Goal: Task Accomplishment & Management: Complete application form

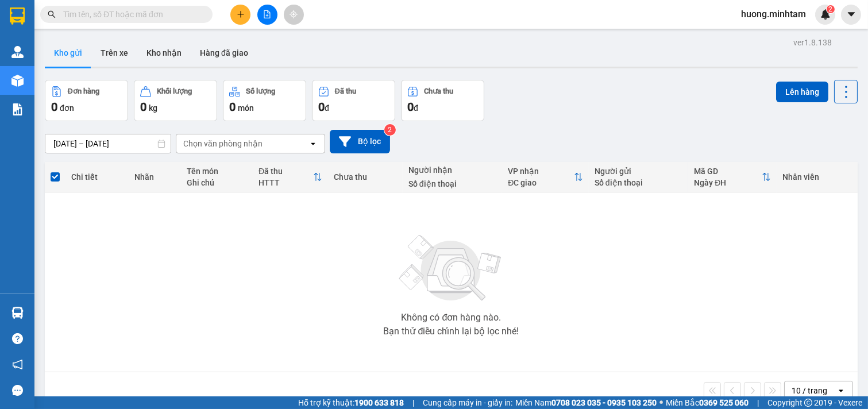
drag, startPoint x: 498, startPoint y: 276, endPoint x: 361, endPoint y: 272, distance: 137.9
click at [498, 276] on img at bounding box center [450, 268] width 115 height 80
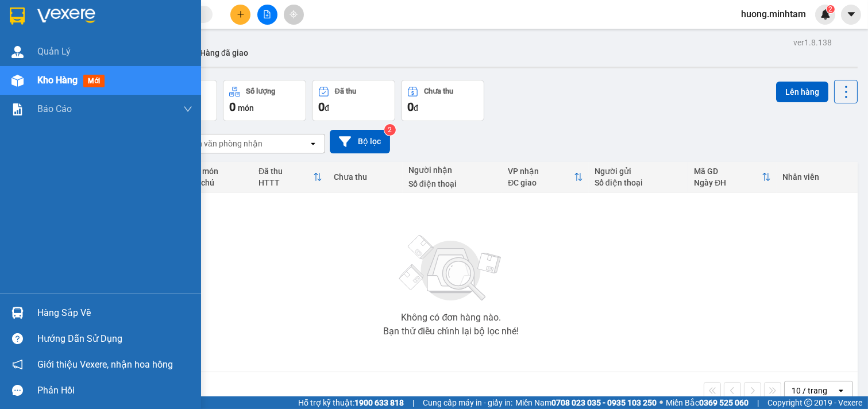
click at [49, 310] on div "Hàng sắp về" at bounding box center [114, 312] width 155 height 17
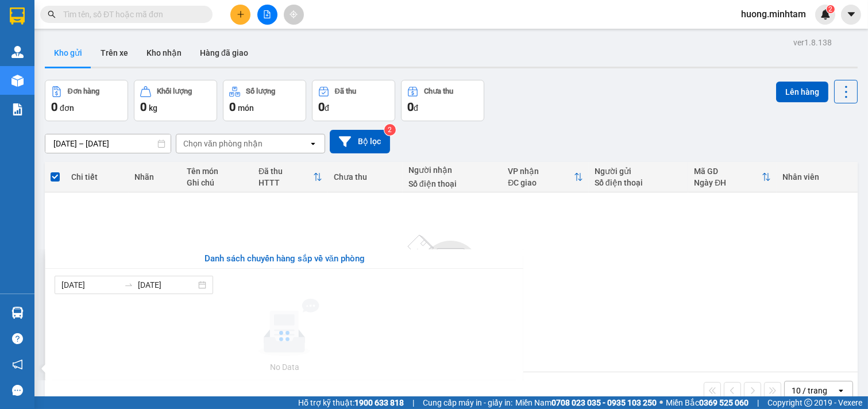
drag, startPoint x: 639, startPoint y: 300, endPoint x: 351, endPoint y: 127, distance: 335.9
click at [634, 299] on section "Kết quả tìm kiếm ( 13 ) Bộ lọc Mã ĐH Trạng thái Món hàng Tổng cước Chưa cước Nh…" at bounding box center [434, 204] width 868 height 409
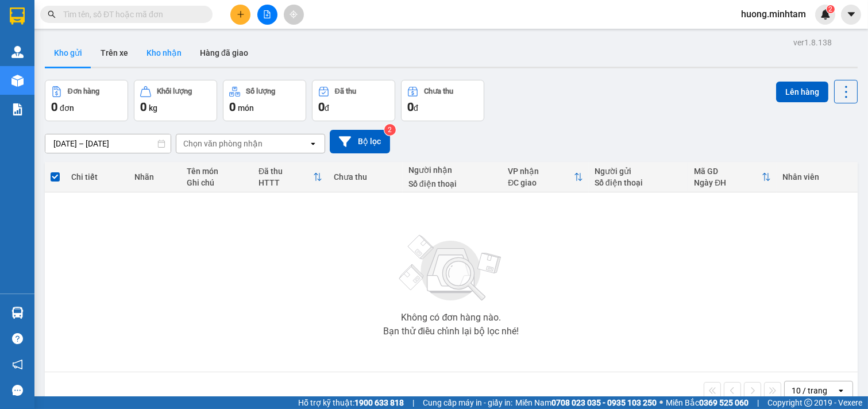
click at [160, 52] on button "Kho nhận" at bounding box center [163, 53] width 53 height 28
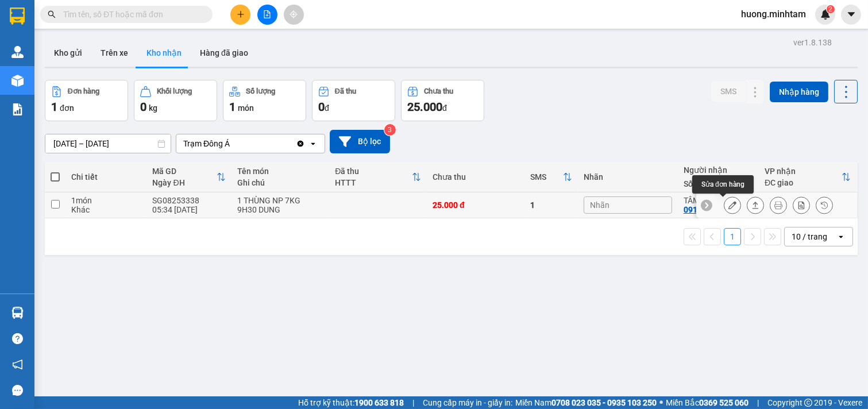
click at [728, 203] on icon at bounding box center [732, 205] width 8 height 8
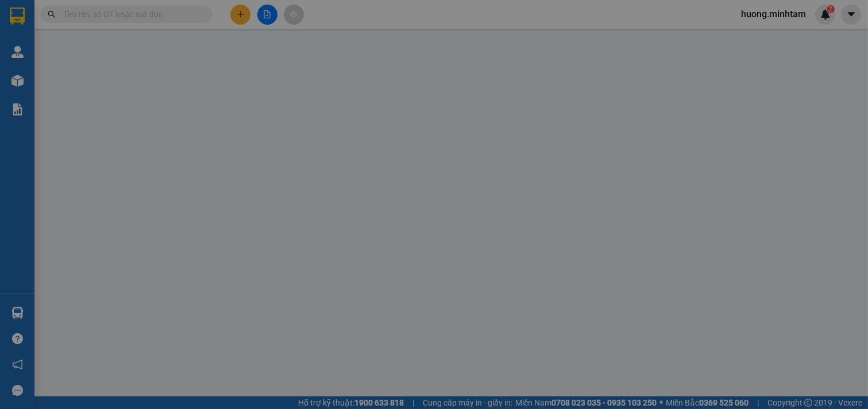
type input "0356490253"
type input "CHÂU BÁNH"
type input "0912579760"
type input "TÂM"
type input "25.000"
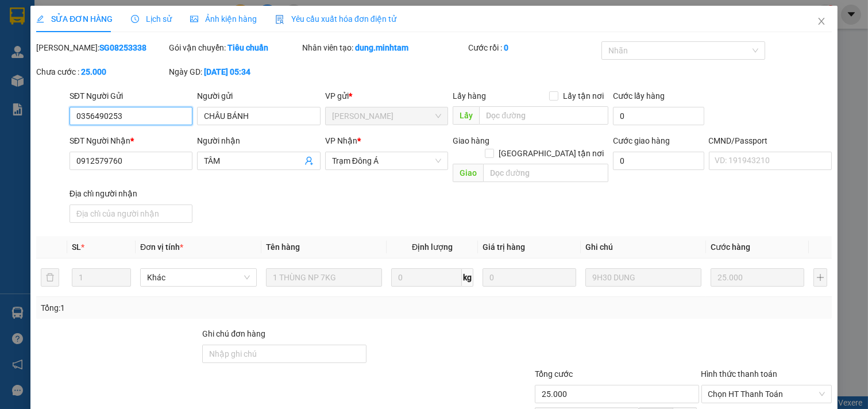
scroll to position [117, 0]
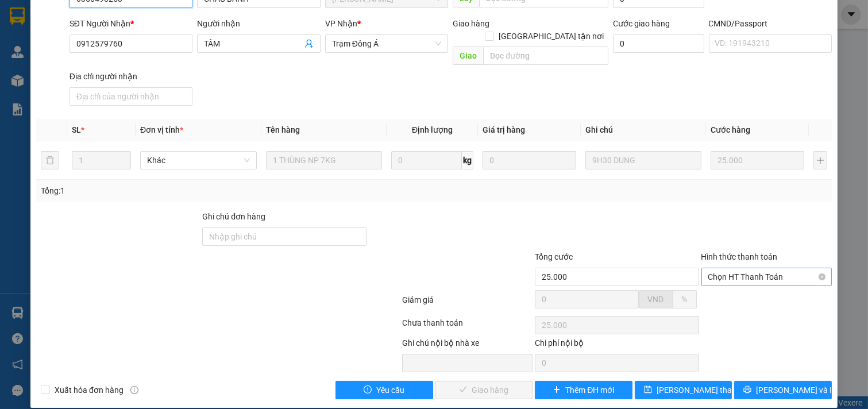
click at [759, 268] on span "Chọn HT Thanh Toán" at bounding box center [766, 276] width 117 height 17
click at [740, 285] on div "Tại văn phòng" at bounding box center [758, 287] width 115 height 13
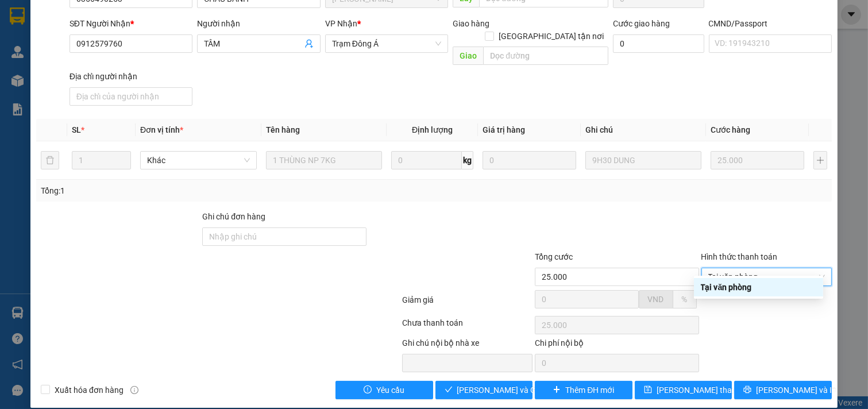
type input "0"
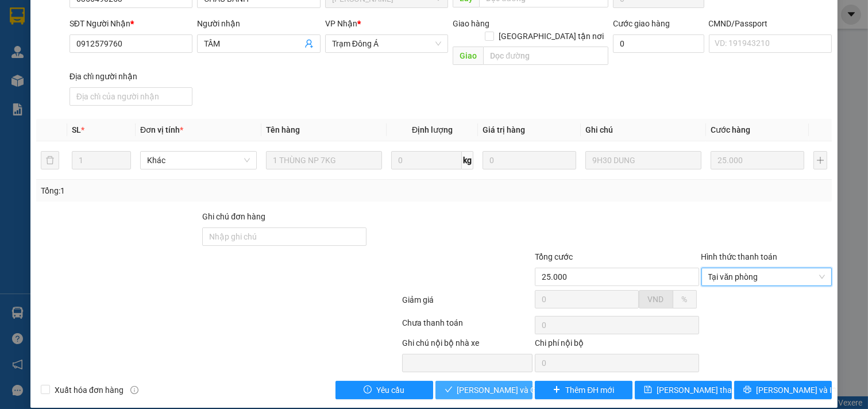
click at [492, 384] on span "[PERSON_NAME] và Giao hàng" at bounding box center [512, 390] width 110 height 13
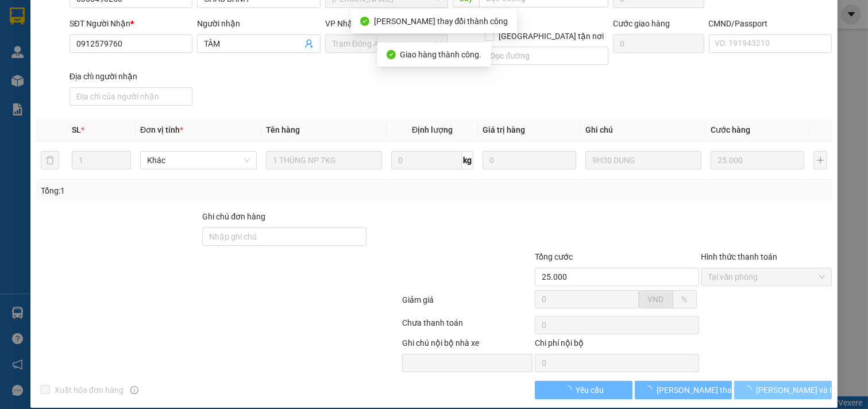
click at [779, 384] on span "[PERSON_NAME] và In" at bounding box center [796, 390] width 80 height 13
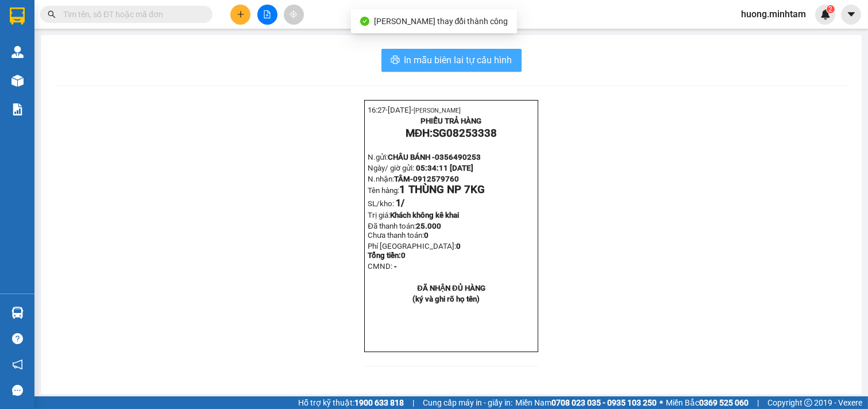
click at [447, 66] on span "In mẫu biên lai tự cấu hình" at bounding box center [458, 60] width 108 height 14
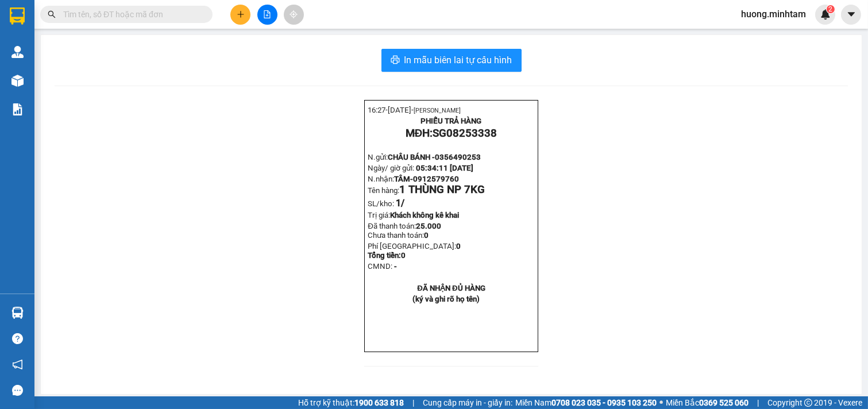
click at [233, 12] on button at bounding box center [240, 15] width 20 height 20
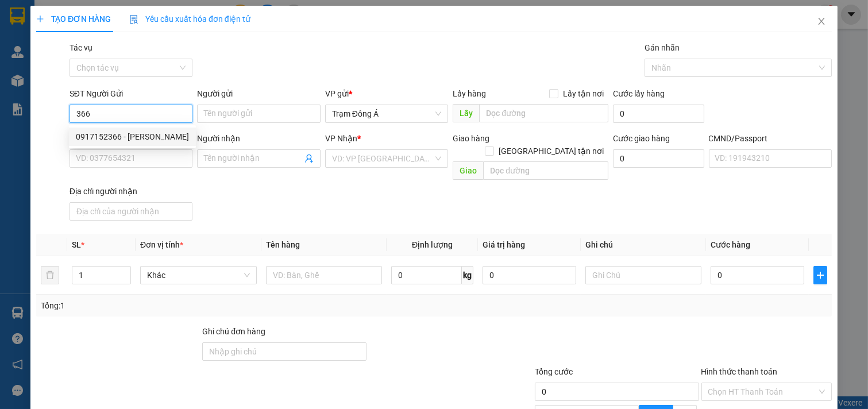
click at [94, 133] on div "0917152366 - [PERSON_NAME]" at bounding box center [132, 136] width 113 height 13
type input "0917152366"
type input "[PERSON_NAME]"
type input "0916777973"
type input "ANH HIỂN"
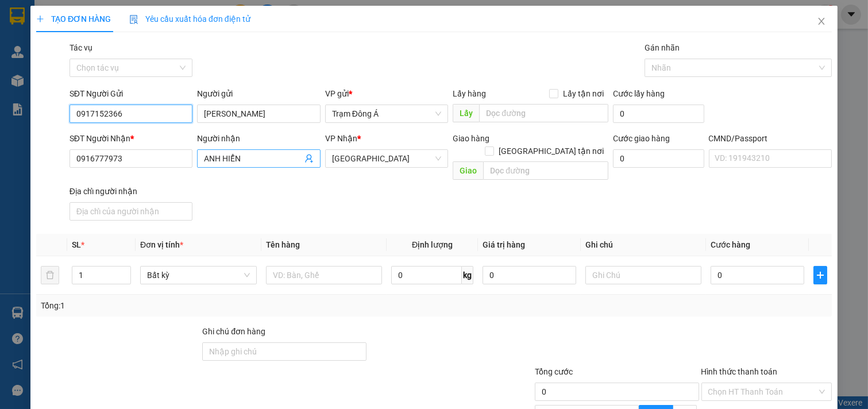
type input "0917152366"
click at [305, 159] on icon "user-add" at bounding box center [308, 158] width 7 height 9
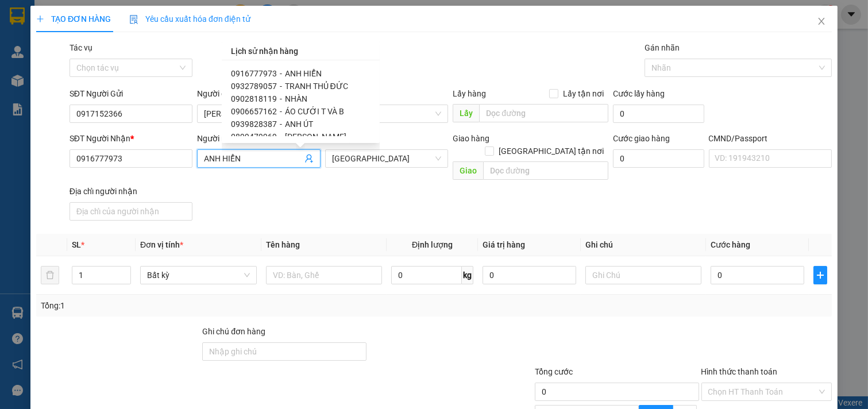
click at [370, 76] on div "0916777973 - ANH HIỂN 0932789057 - TRANH THỦ ĐỨC 0902818119 - NHÀN 0906657162 -…" at bounding box center [301, 101] width 158 height 83
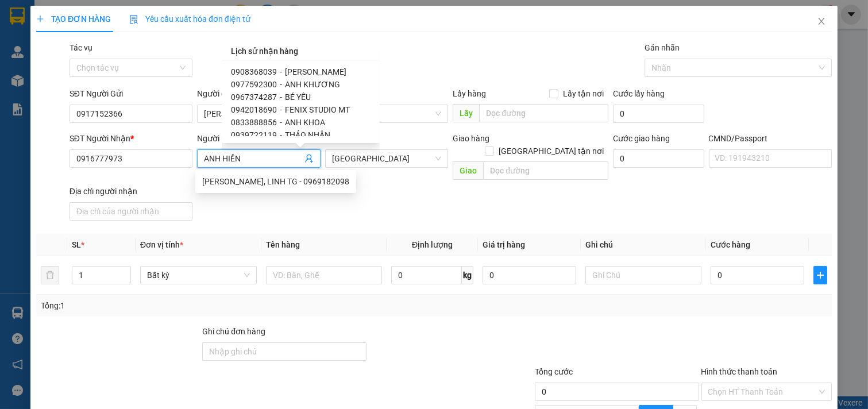
scroll to position [167, 0]
click at [316, 109] on span "THẢO NHÂN" at bounding box center [307, 109] width 45 height 9
type input "0939722119"
type input "THẢO NHÂN"
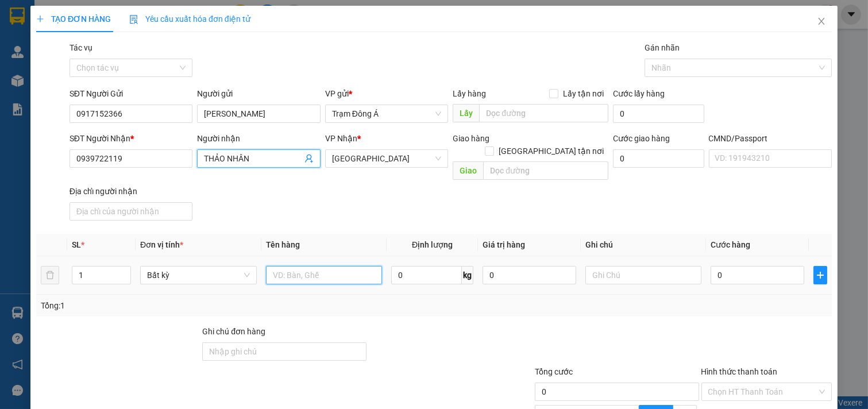
click at [303, 266] on input "text" at bounding box center [324, 275] width 117 height 18
type input "1K GIÂY 3KG"
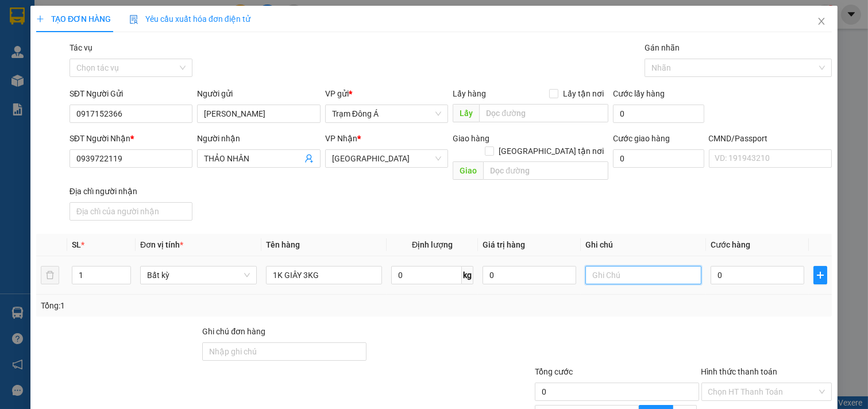
click at [612, 266] on input "text" at bounding box center [643, 275] width 117 height 18
type input "HUONG"
type input "2"
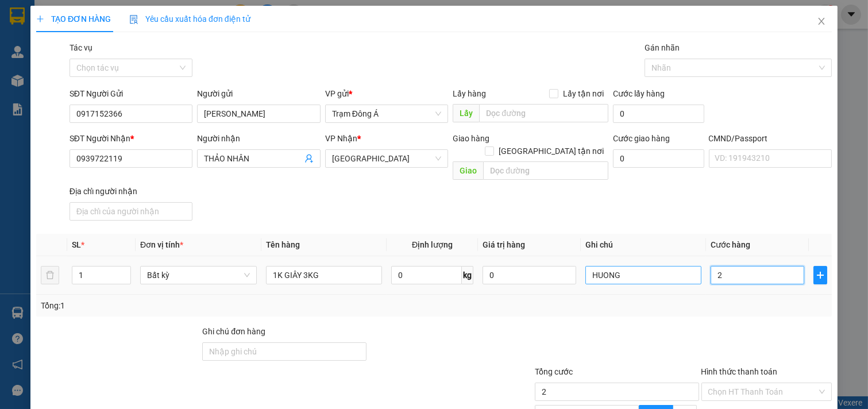
type input "20"
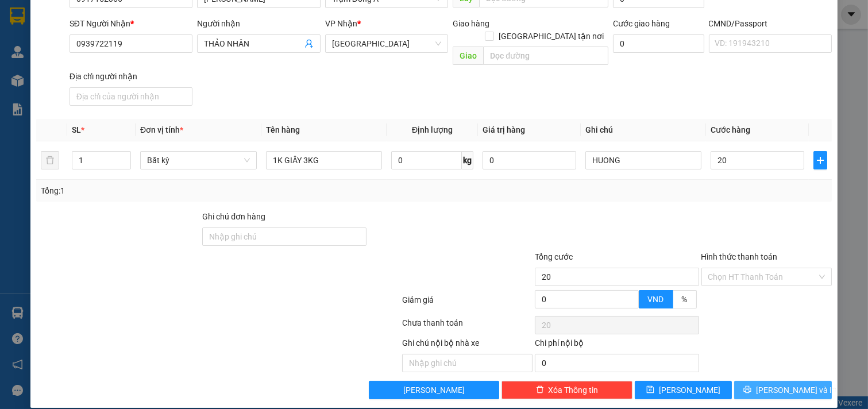
type input "20.000"
click at [783, 384] on span "[PERSON_NAME] và In" at bounding box center [796, 390] width 80 height 13
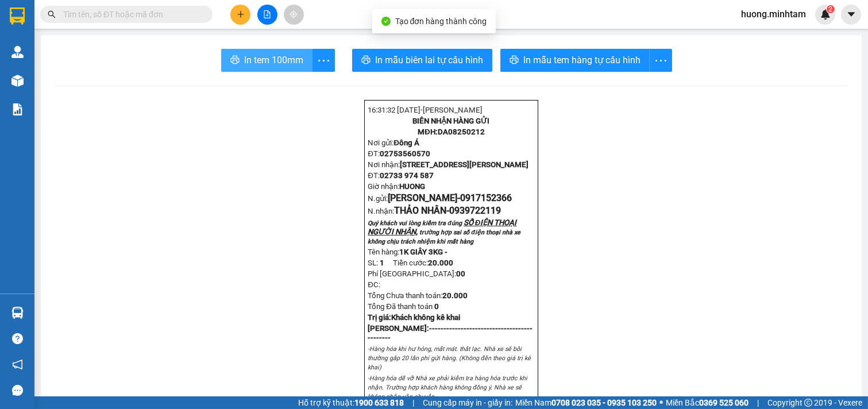
click at [244, 67] on span "In tem 100mm" at bounding box center [273, 60] width 59 height 14
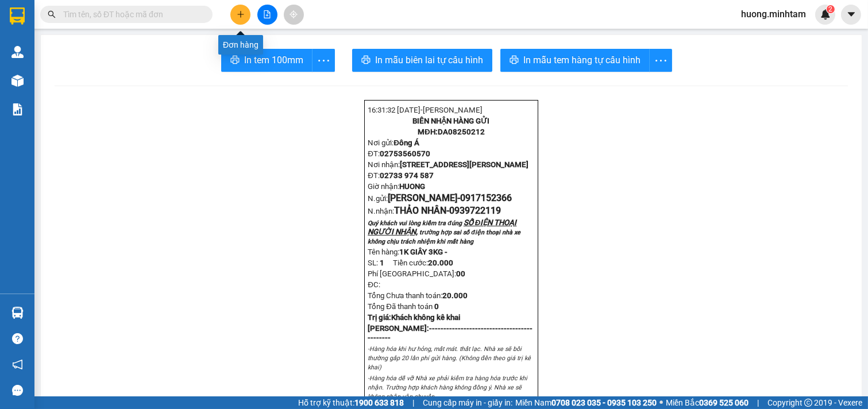
click at [238, 11] on icon "plus" at bounding box center [241, 14] width 8 height 8
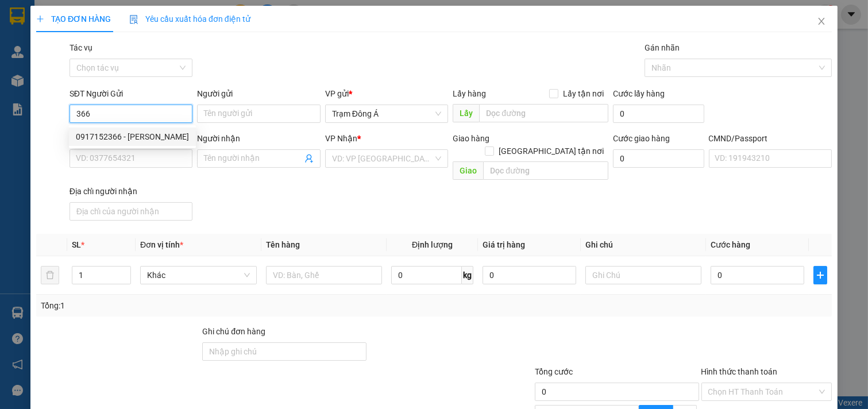
click at [151, 134] on div "0917152366 - [PERSON_NAME]" at bounding box center [132, 136] width 113 height 13
type input "0917152366"
type input "[PERSON_NAME]"
type input "0939722119"
type input "THẢO NHÂN"
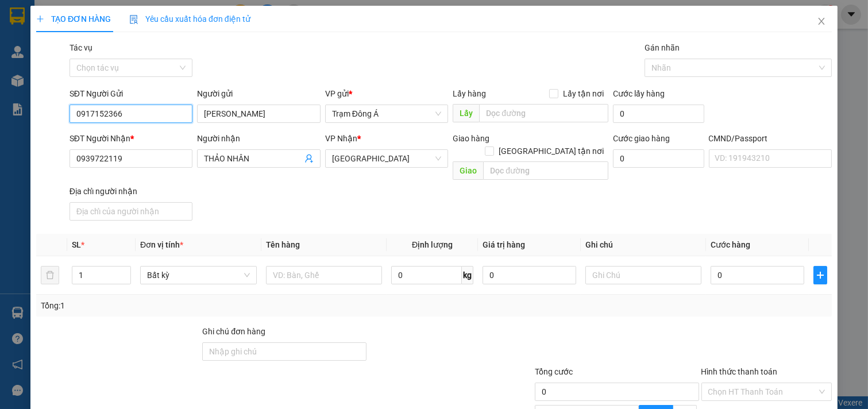
type input "0917152366"
click at [305, 155] on icon "user-add" at bounding box center [308, 158] width 7 height 9
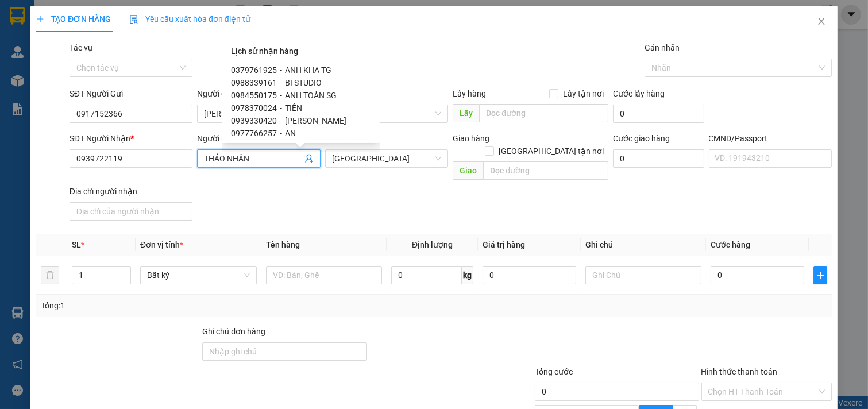
scroll to position [269, 0]
click at [280, 107] on span "-" at bounding box center [281, 107] width 2 height 9
type input "0977766257"
type input "AN"
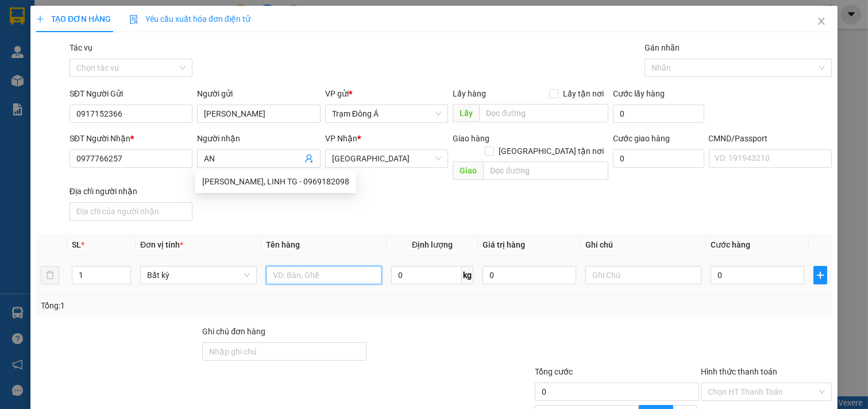
click at [312, 266] on input "text" at bounding box center [324, 275] width 117 height 18
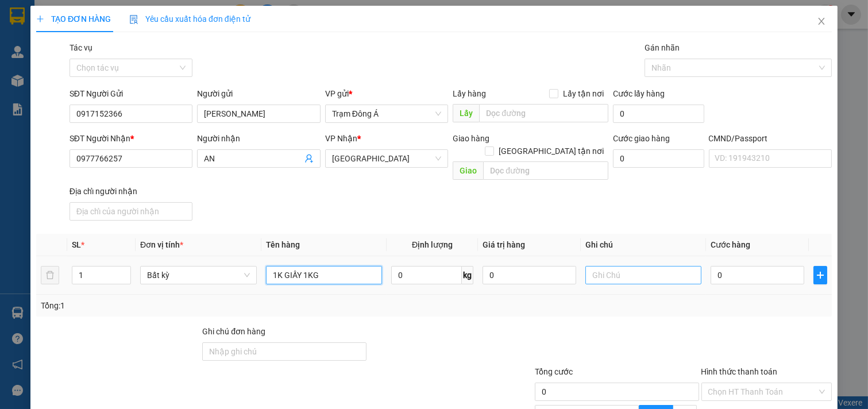
type input "1K GIẤY 1KG"
click at [622, 266] on input "text" at bounding box center [643, 275] width 117 height 18
type input "HUONG"
type input "2"
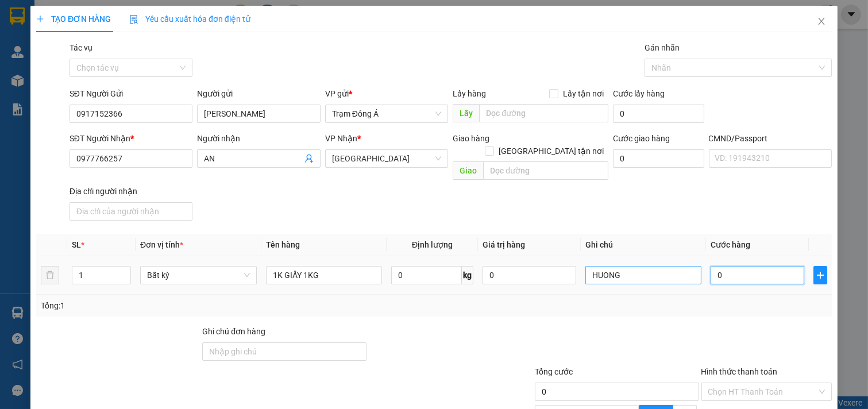
type input "2"
type input "20"
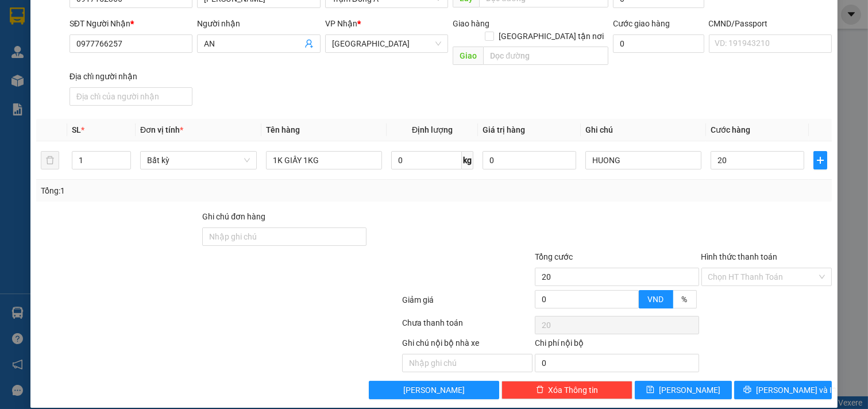
type input "20.000"
click at [779, 366] on div "Transit Pickup Surcharge Ids Transit Deliver Surcharge Ids Transit Deliver Surc…" at bounding box center [433, 162] width 795 height 473
click at [779, 381] on button "[PERSON_NAME] và In" at bounding box center [783, 390] width 98 height 18
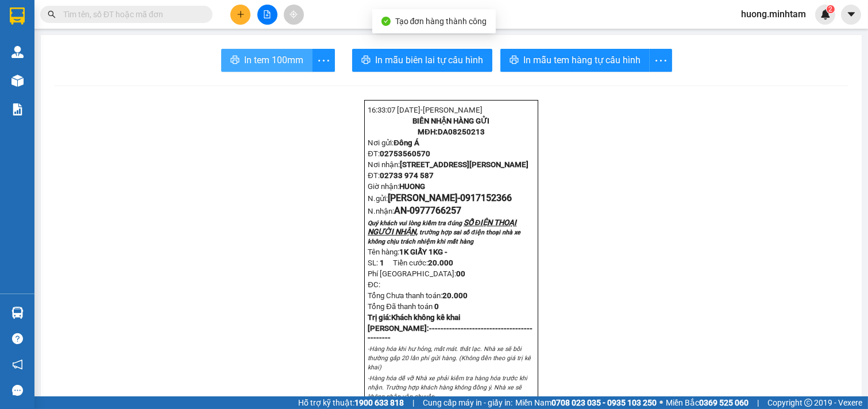
click at [269, 56] on span "In tem 100mm" at bounding box center [273, 60] width 59 height 14
click at [241, 14] on icon "plus" at bounding box center [240, 14] width 6 height 1
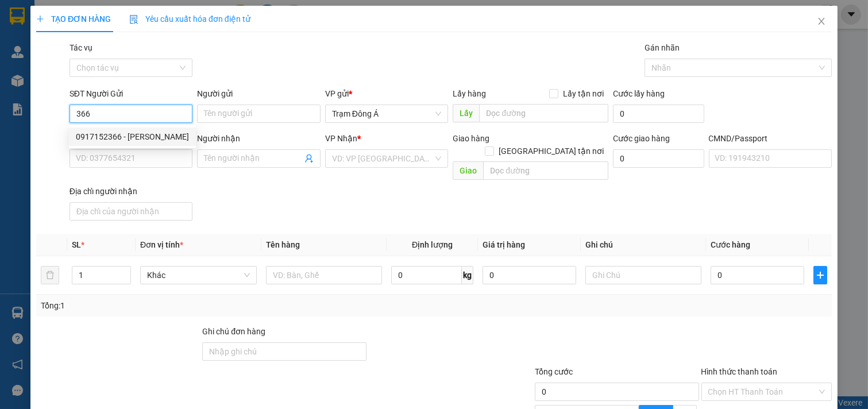
drag, startPoint x: 100, startPoint y: 134, endPoint x: 127, endPoint y: 138, distance: 27.8
click at [102, 135] on div "0917152366 - [PERSON_NAME]" at bounding box center [132, 136] width 113 height 13
type input "0917152366"
type input "[PERSON_NAME]"
type input "0977766257"
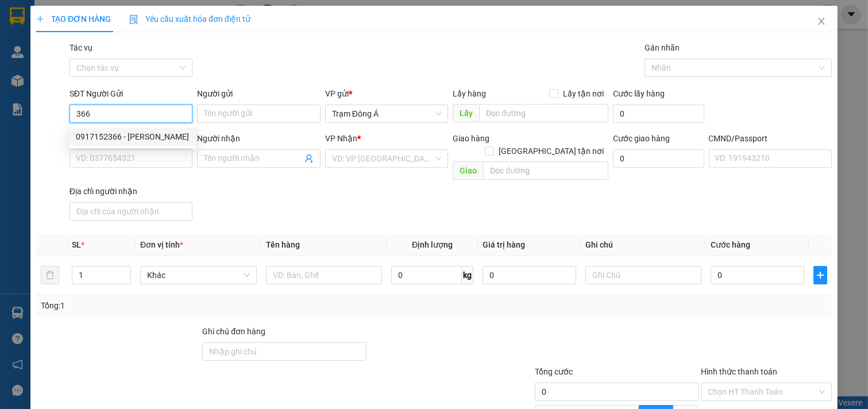
type input "AN"
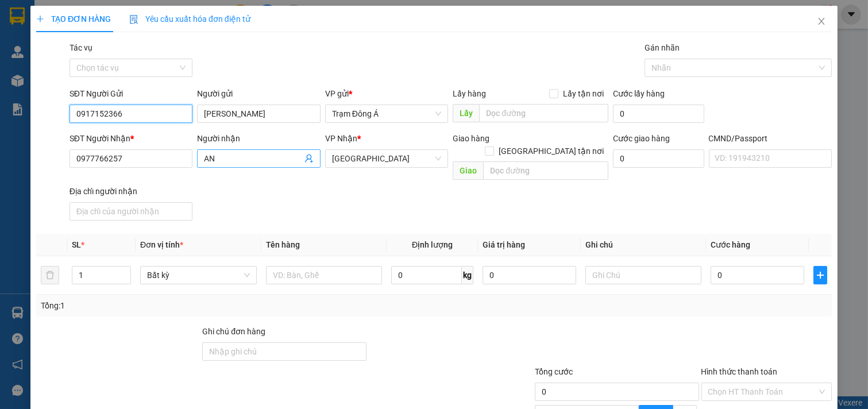
type input "0917152366"
click at [304, 155] on icon "user-add" at bounding box center [308, 158] width 9 height 9
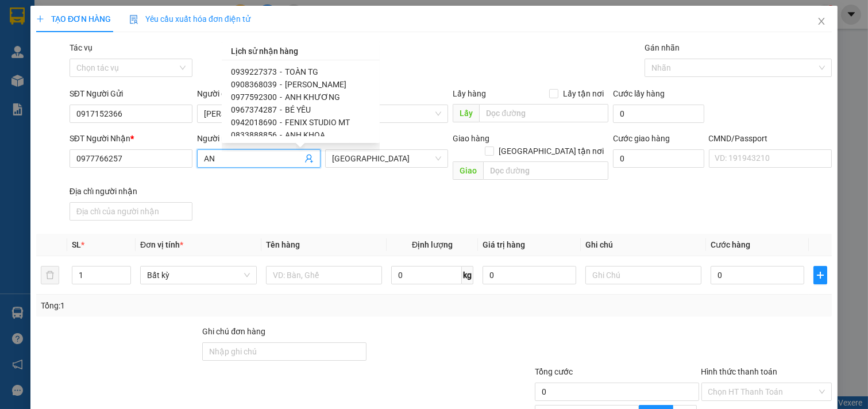
scroll to position [102, 0]
click at [307, 75] on span "NGÂN PHỤNG" at bounding box center [311, 72] width 52 height 9
type input "0858080292"
type input "NGÂN PHỤNG"
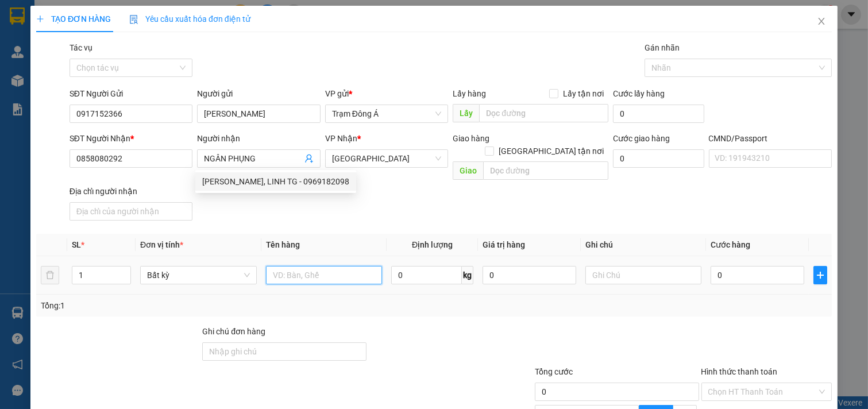
drag, startPoint x: 270, startPoint y: 261, endPoint x: 283, endPoint y: 253, distance: 15.5
click at [270, 266] on input "text" at bounding box center [324, 275] width 117 height 18
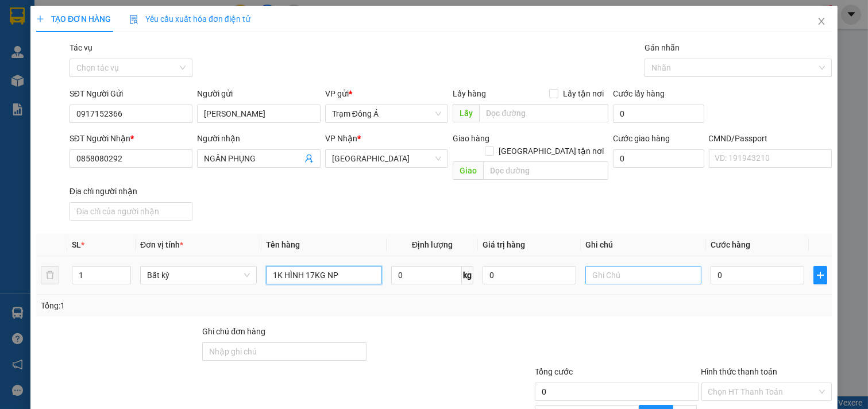
type input "1K HÌNH 17KG NP"
click at [590, 266] on input "text" at bounding box center [643, 275] width 117 height 18
type input "HUONG"
type input "3"
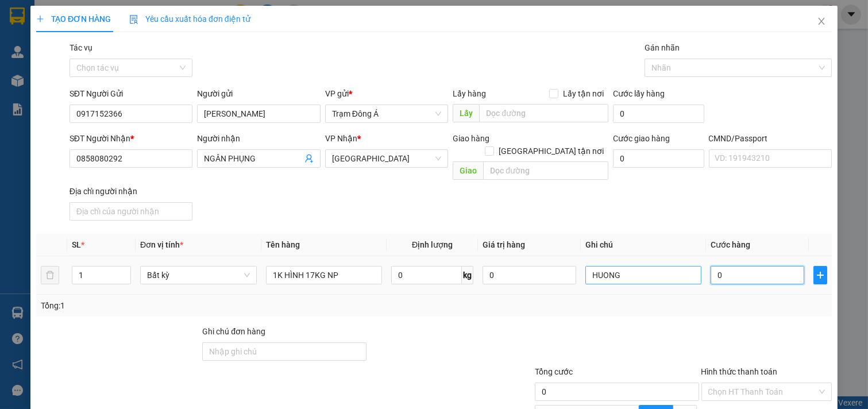
type input "3"
type input "35"
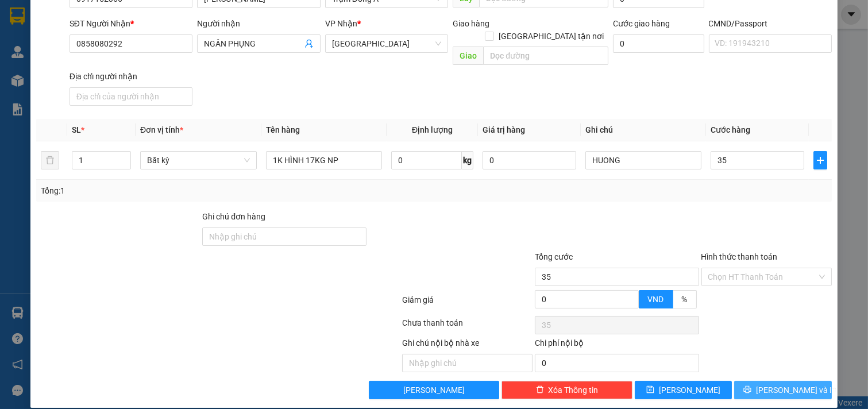
type input "35.000"
click at [791, 384] on span "[PERSON_NAME] và In" at bounding box center [796, 390] width 80 height 13
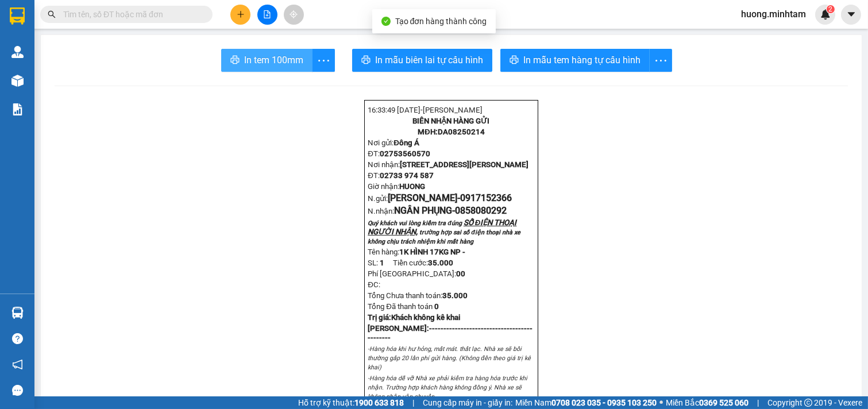
click at [278, 58] on span "In tem 100mm" at bounding box center [273, 60] width 59 height 14
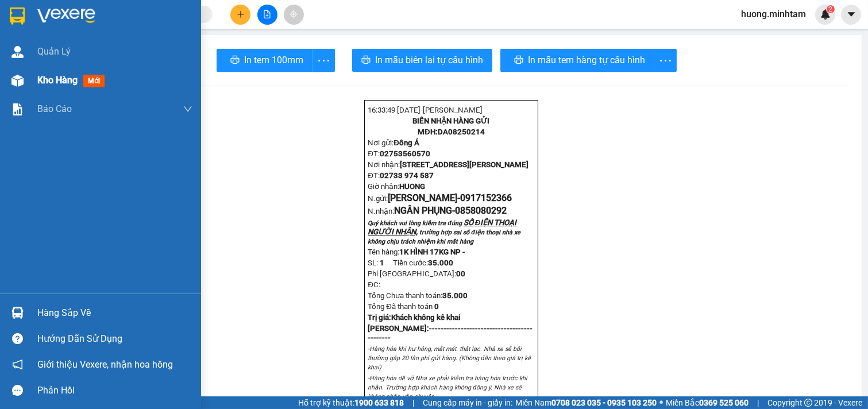
click at [60, 80] on span "Kho hàng" at bounding box center [57, 80] width 40 height 11
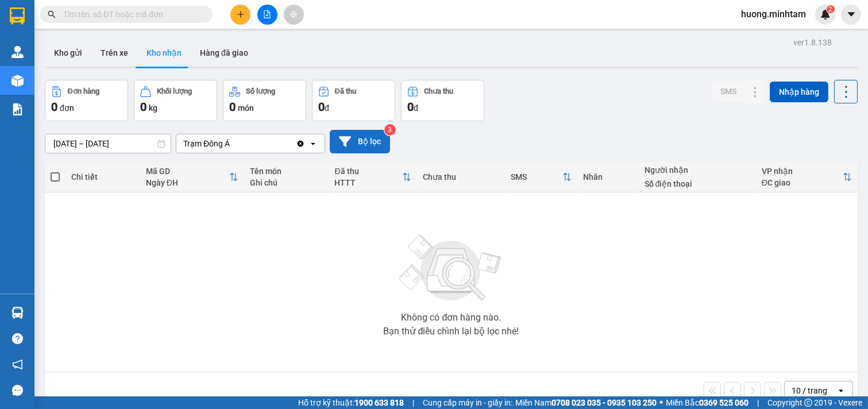
click at [354, 137] on button "Bộ lọc" at bounding box center [360, 142] width 60 height 24
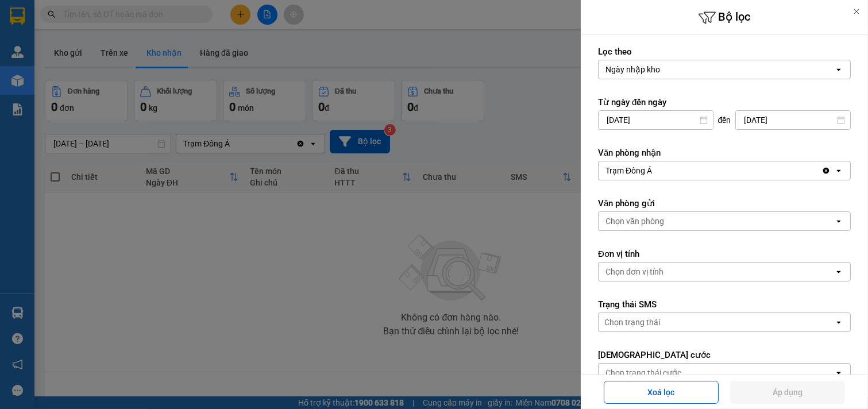
click at [695, 174] on div "Trạm Đông Á" at bounding box center [709, 170] width 223 height 18
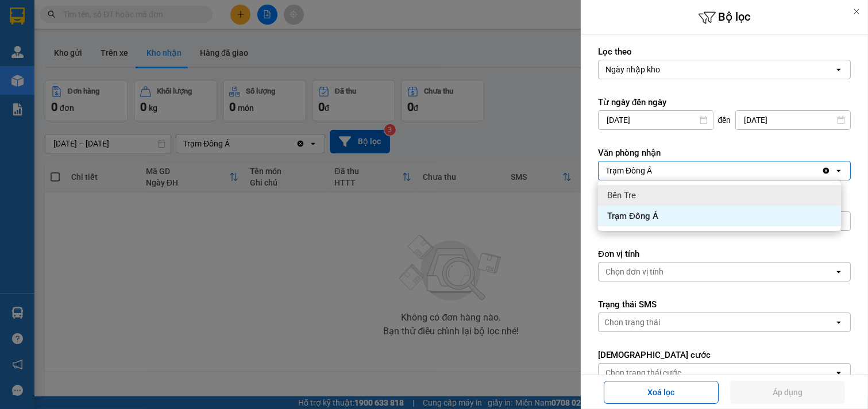
click at [664, 196] on div "Bến Tre" at bounding box center [719, 195] width 243 height 21
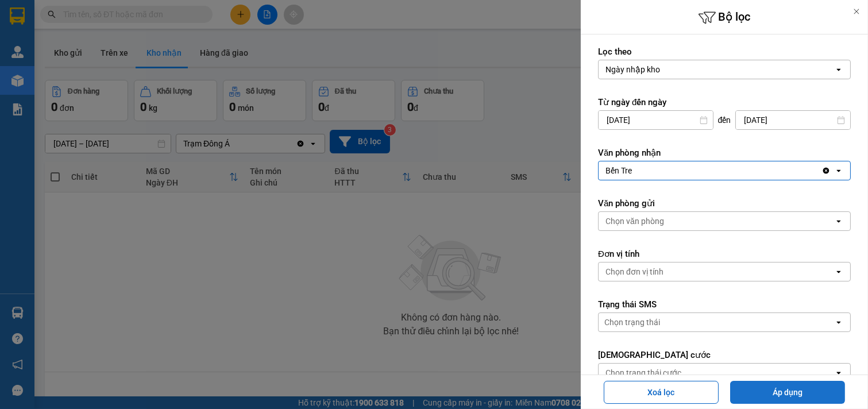
click at [778, 388] on button "Áp dụng" at bounding box center [787, 392] width 115 height 23
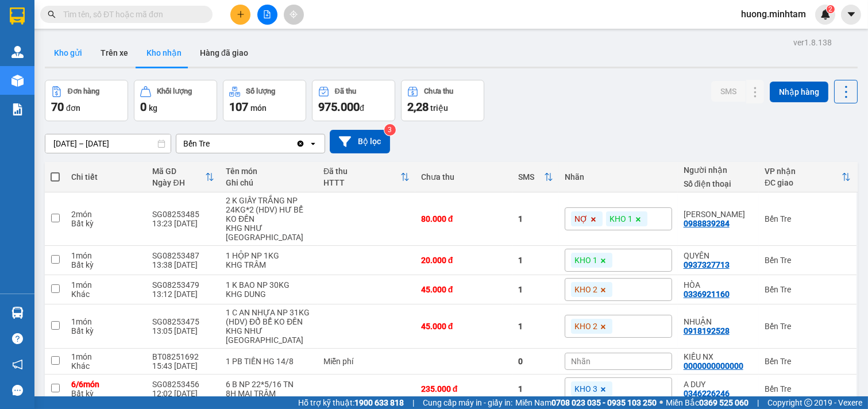
click at [72, 49] on button "Kho gửi" at bounding box center [68, 53] width 47 height 28
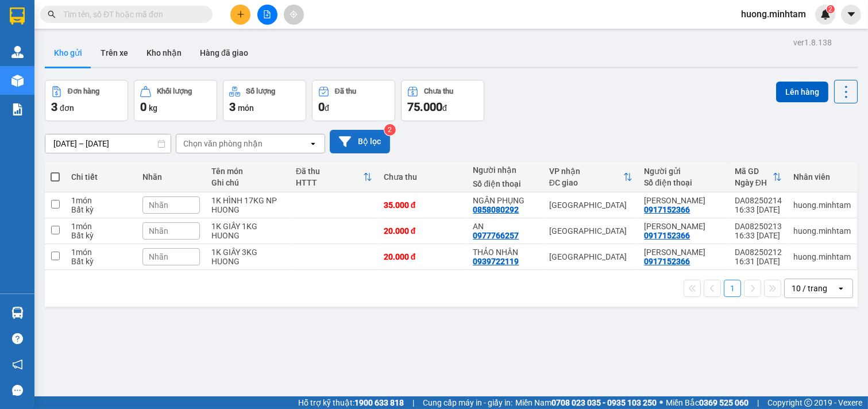
click at [360, 138] on button "Bộ lọc" at bounding box center [360, 142] width 60 height 24
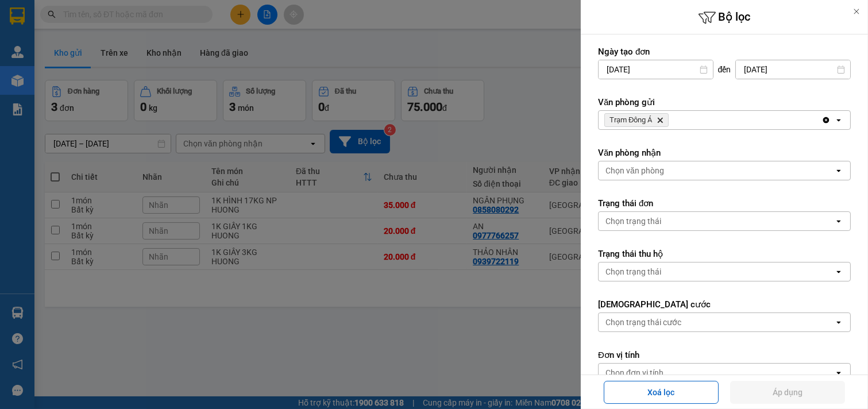
click at [713, 119] on div "Trạm Đông Á Delete" at bounding box center [709, 120] width 223 height 18
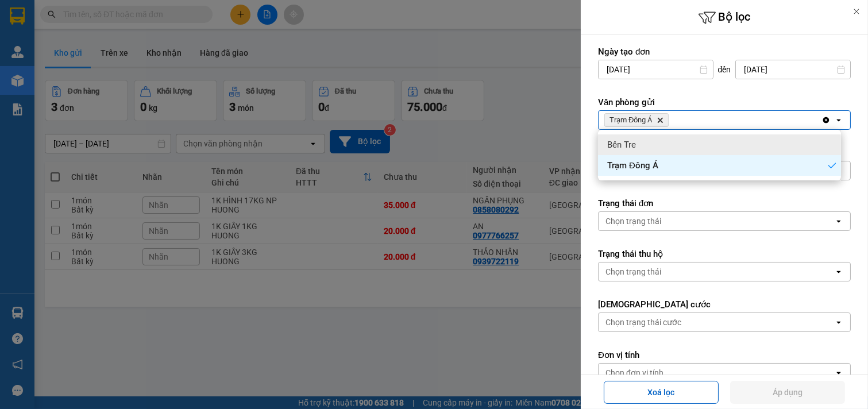
click at [657, 136] on div "Bến Tre" at bounding box center [719, 144] width 243 height 21
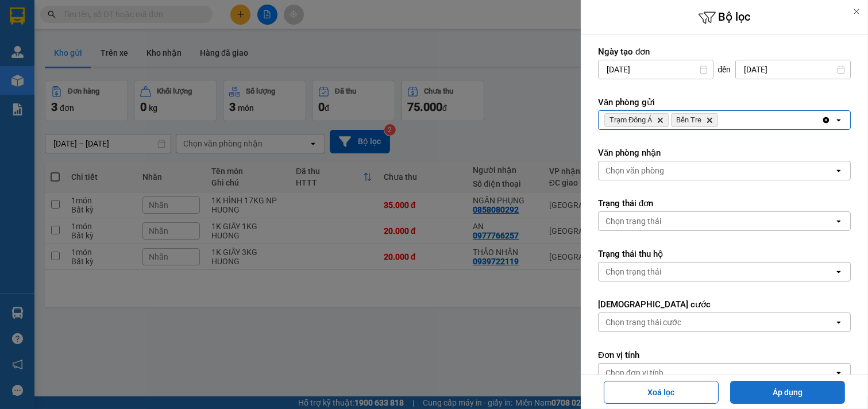
click at [781, 392] on button "Áp dụng" at bounding box center [787, 392] width 115 height 23
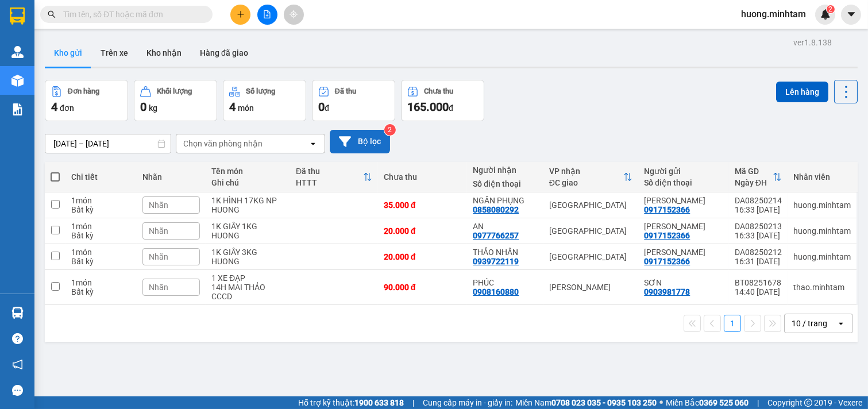
click at [362, 133] on button "Bộ lọc" at bounding box center [360, 142] width 60 height 24
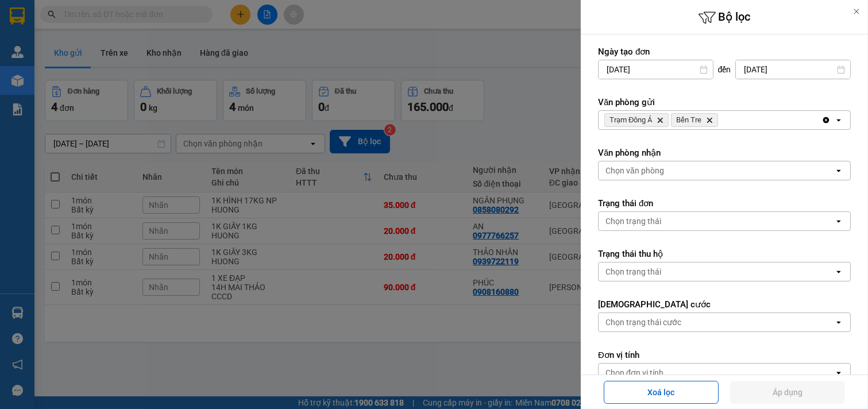
click at [708, 118] on icon "Bến Tre, close by backspace" at bounding box center [709, 120] width 5 height 5
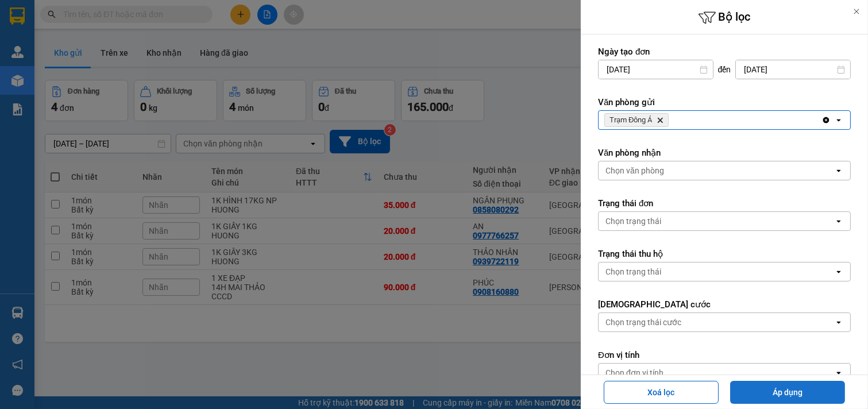
click at [793, 393] on button "Áp dụng" at bounding box center [787, 392] width 115 height 23
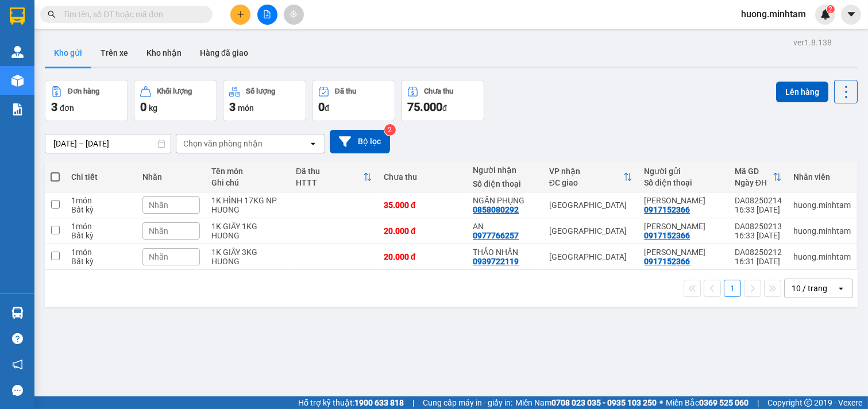
click at [56, 179] on span at bounding box center [55, 176] width 9 height 9
click at [55, 171] on input "checkbox" at bounding box center [55, 171] width 0 height 0
checkbox input "true"
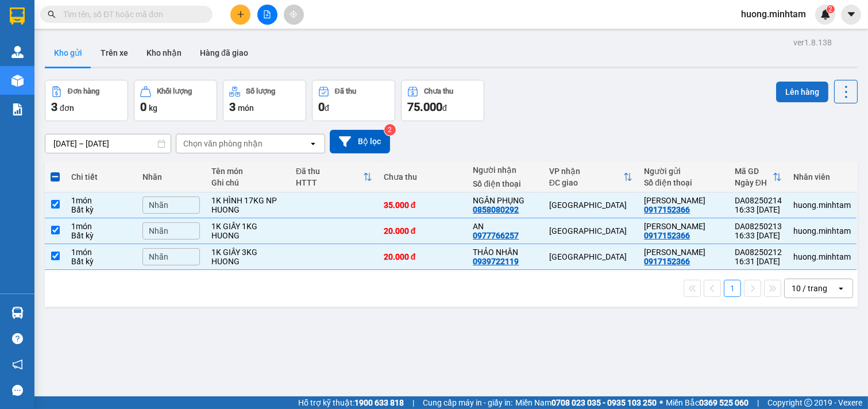
click at [795, 94] on button "Lên hàng" at bounding box center [802, 92] width 52 height 21
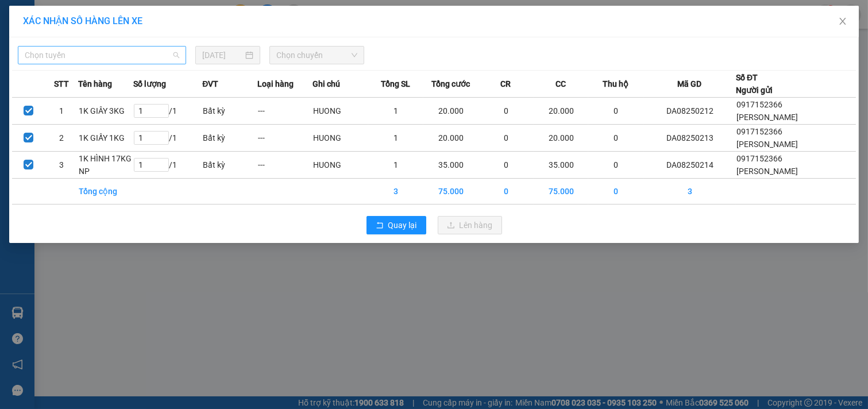
click at [163, 54] on span "Chọn tuyến" at bounding box center [102, 55] width 154 height 17
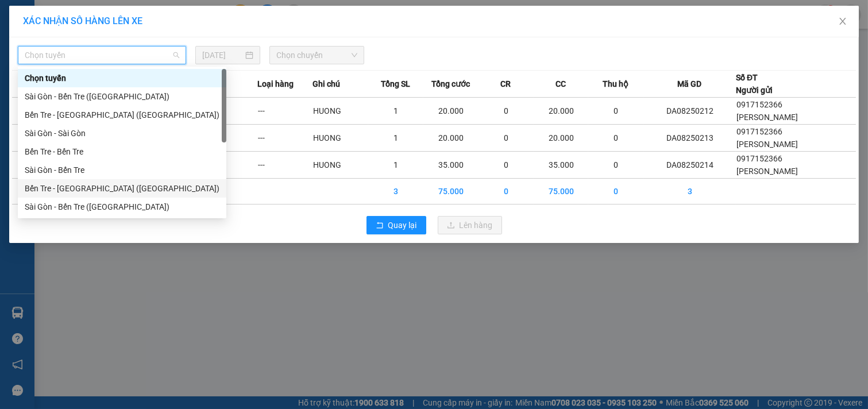
scroll to position [18, 0]
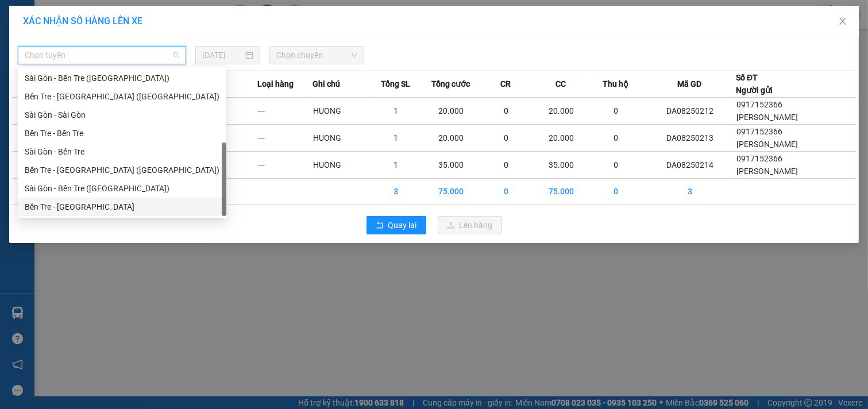
click at [79, 204] on div "Bến Tre - [GEOGRAPHIC_DATA]" at bounding box center [122, 206] width 195 height 13
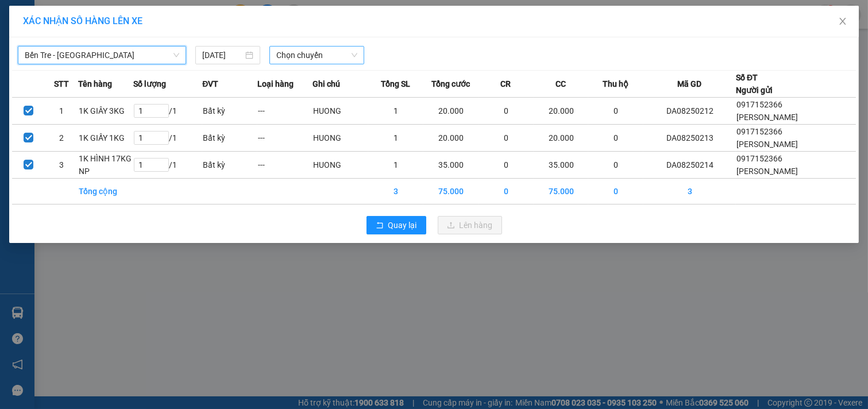
click at [324, 54] on span "Chọn chuyến" at bounding box center [316, 55] width 81 height 17
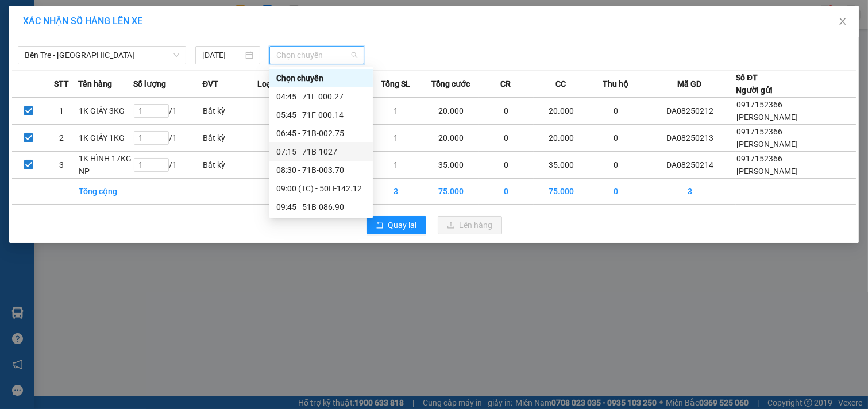
scroll to position [127, 0]
click at [327, 208] on div "16:45 - 71B-010.60" at bounding box center [321, 208] width 90 height 13
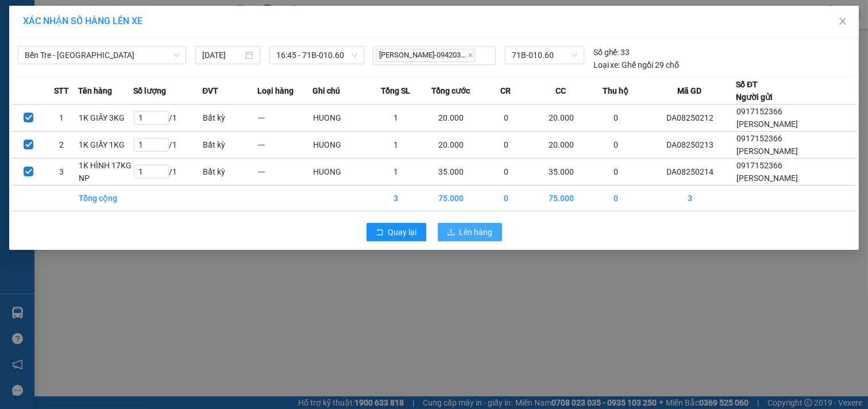
click at [480, 236] on span "Lên hàng" at bounding box center [475, 232] width 33 height 13
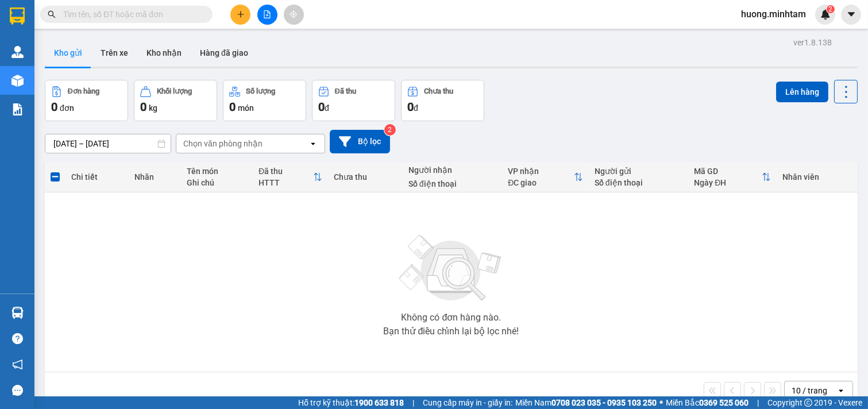
click at [452, 327] on div "Bạn thử điều chỉnh lại bộ lọc nhé!" at bounding box center [451, 331] width 136 height 9
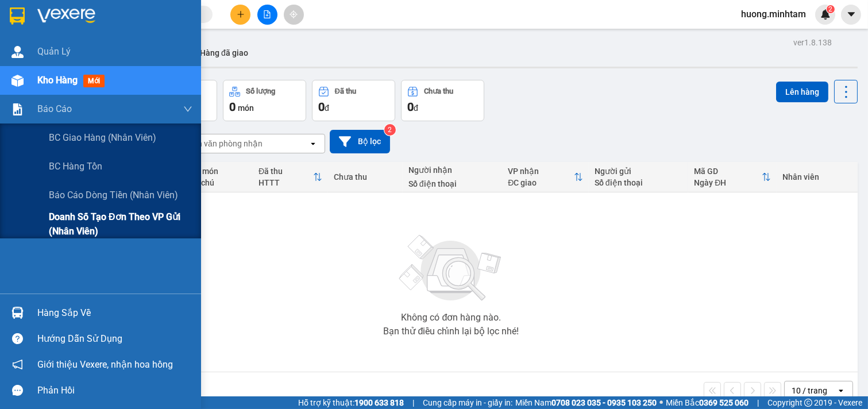
click at [90, 215] on span "Doanh số tạo đơn theo VP gửi (nhân viên)" at bounding box center [121, 224] width 144 height 29
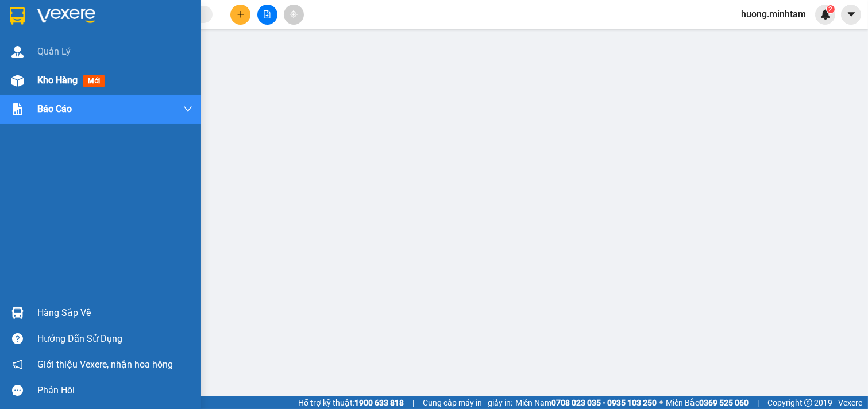
click at [63, 81] on span "Kho hàng" at bounding box center [57, 80] width 40 height 11
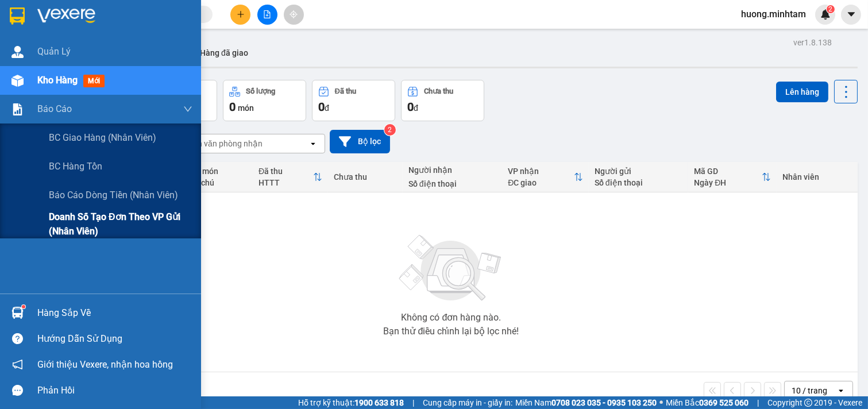
click at [130, 219] on span "Doanh số tạo đơn theo VP gửi (nhân viên)" at bounding box center [121, 224] width 144 height 29
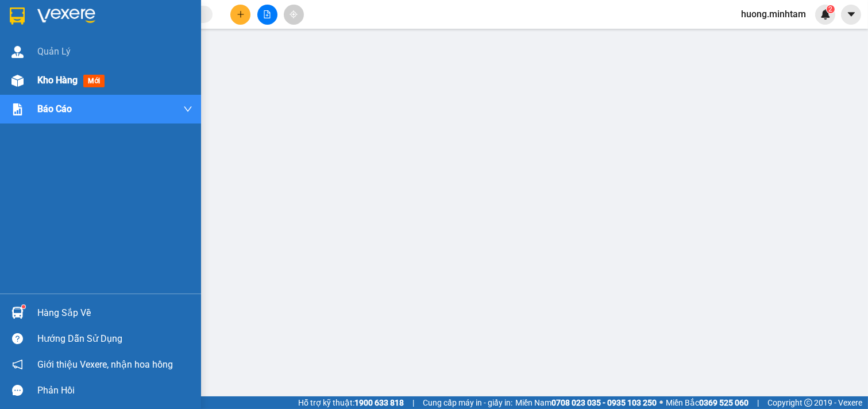
click at [69, 75] on span "Kho hàng" at bounding box center [57, 80] width 40 height 11
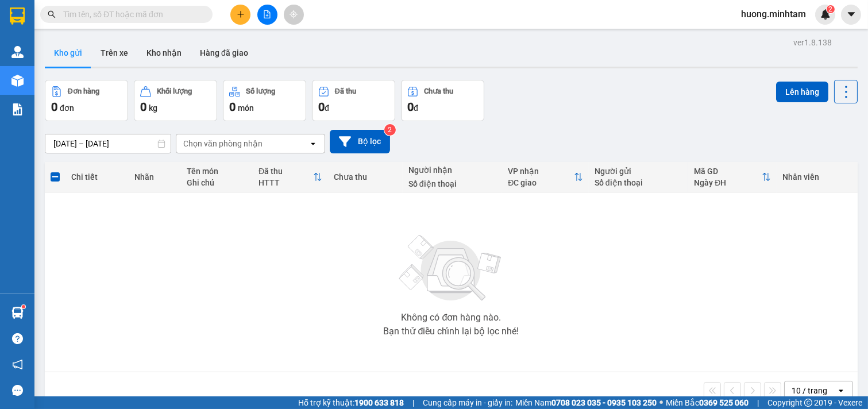
click at [237, 17] on icon "plus" at bounding box center [241, 14] width 8 height 8
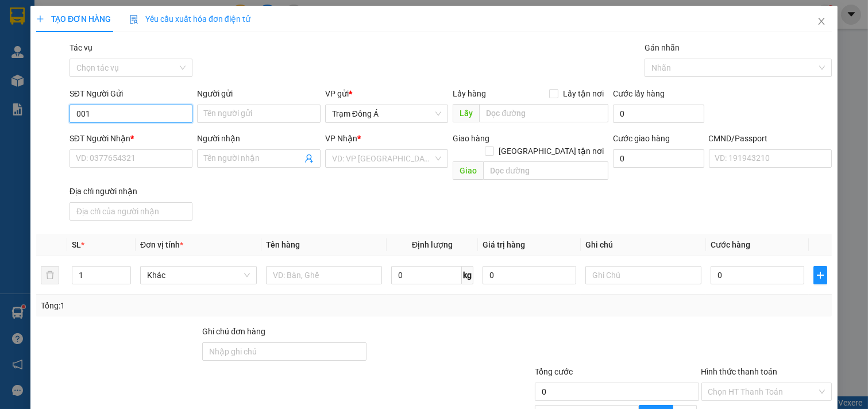
click at [95, 110] on input "001" at bounding box center [130, 114] width 123 height 18
click at [98, 135] on div "0000000001 - HUONG" at bounding box center [130, 136] width 108 height 13
type input "0000000001"
type input "HUONG"
type input "01000000000"
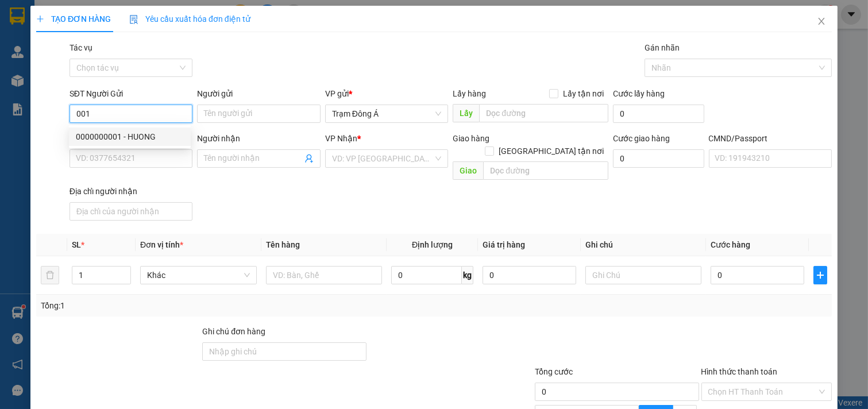
type input "KIỀU KT"
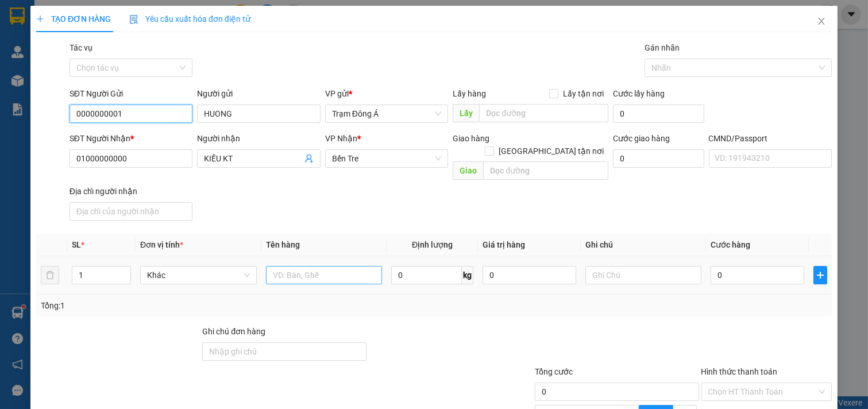
type input "0000000001"
click at [289, 266] on input "text" at bounding box center [324, 275] width 117 height 18
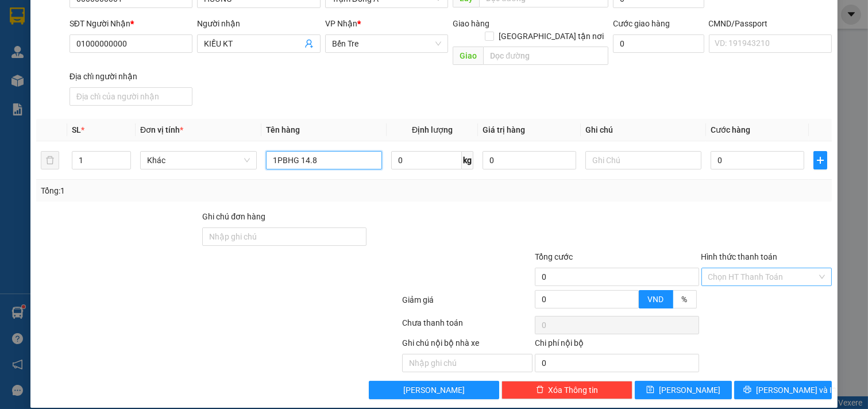
type input "1PBHG 14.8"
click at [779, 268] on input "Hình thức thanh toán" at bounding box center [762, 276] width 109 height 17
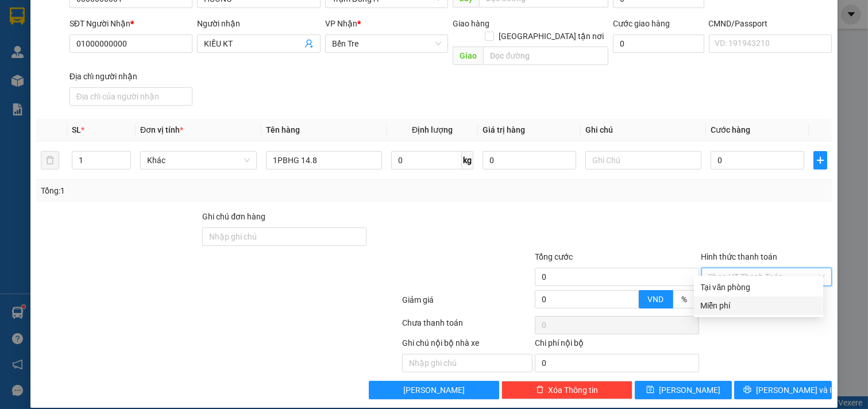
click at [745, 307] on div "Miễn phí" at bounding box center [758, 305] width 115 height 13
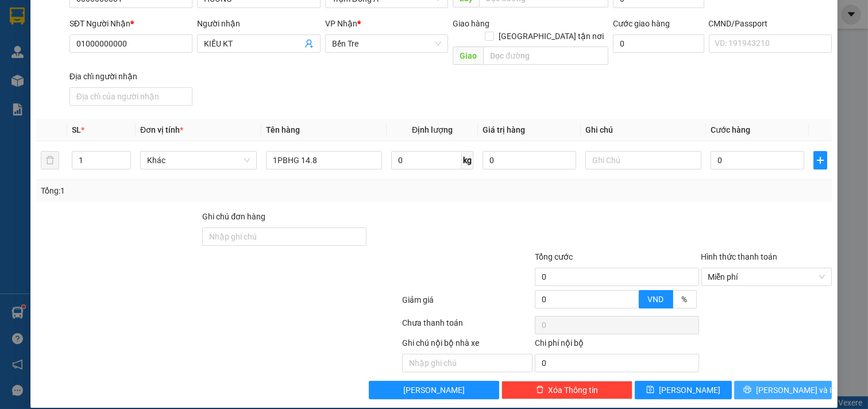
click at [782, 384] on span "[PERSON_NAME] và In" at bounding box center [796, 390] width 80 height 13
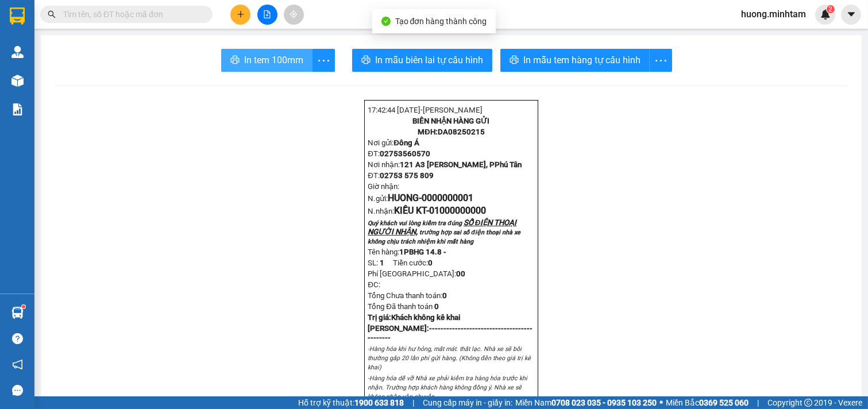
click at [254, 61] on span "In tem 100mm" at bounding box center [273, 60] width 59 height 14
drag, startPoint x: 641, startPoint y: 221, endPoint x: 632, endPoint y: 221, distance: 9.8
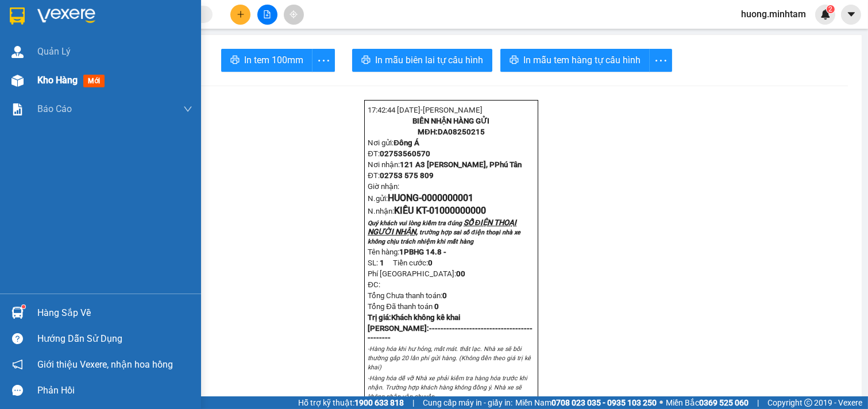
click at [57, 78] on span "Kho hàng" at bounding box center [57, 80] width 40 height 11
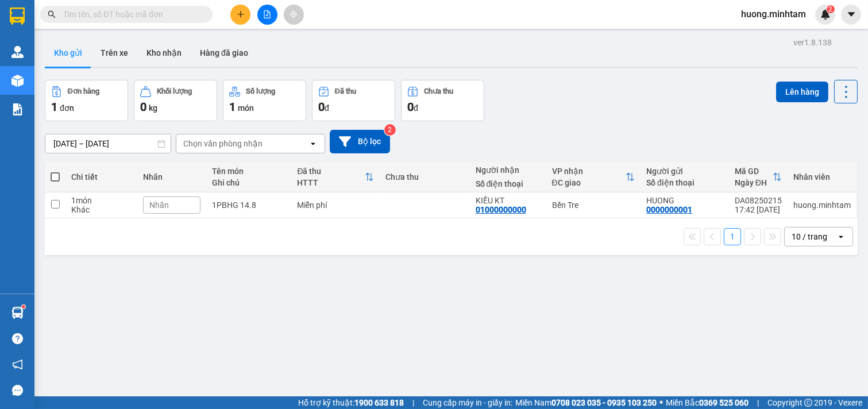
drag, startPoint x: 497, startPoint y: 297, endPoint x: 370, endPoint y: 279, distance: 127.8
click at [496, 297] on div "ver 1.8.138 Kho gửi Trên xe Kho nhận Hàng đã giao Đơn hàng 1 đơn Khối lượng 0 k…" at bounding box center [451, 238] width 822 height 409
click at [56, 176] on span at bounding box center [55, 176] width 9 height 9
click at [55, 171] on input "checkbox" at bounding box center [55, 171] width 0 height 0
checkbox input "true"
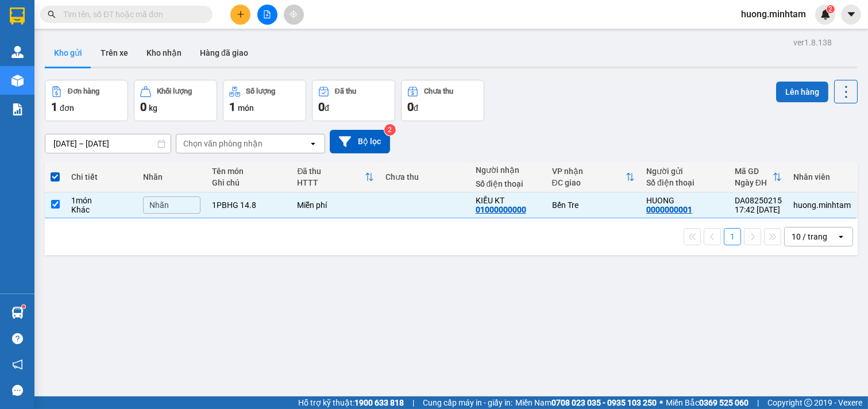
click at [794, 92] on button "Lên hàng" at bounding box center [802, 92] width 52 height 21
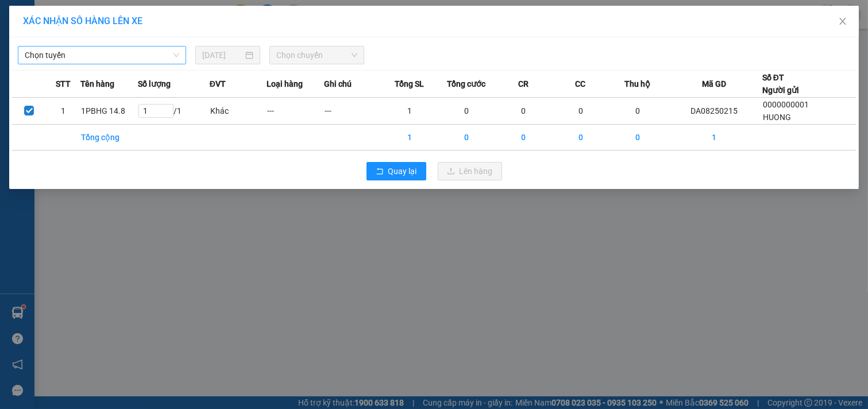
click at [185, 55] on div "Chọn tuyến" at bounding box center [102, 55] width 168 height 18
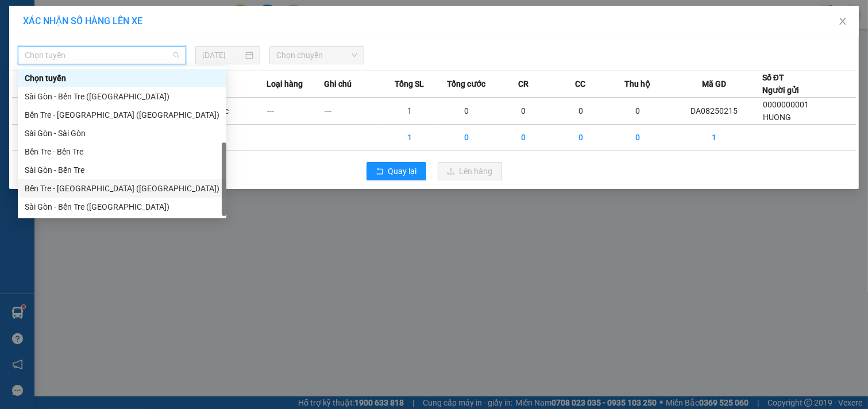
scroll to position [18, 0]
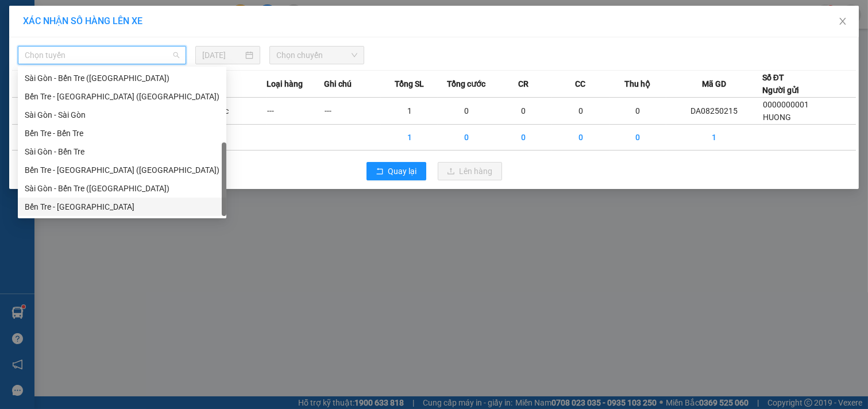
click at [84, 208] on div "Bến Tre - [GEOGRAPHIC_DATA]" at bounding box center [122, 206] width 195 height 13
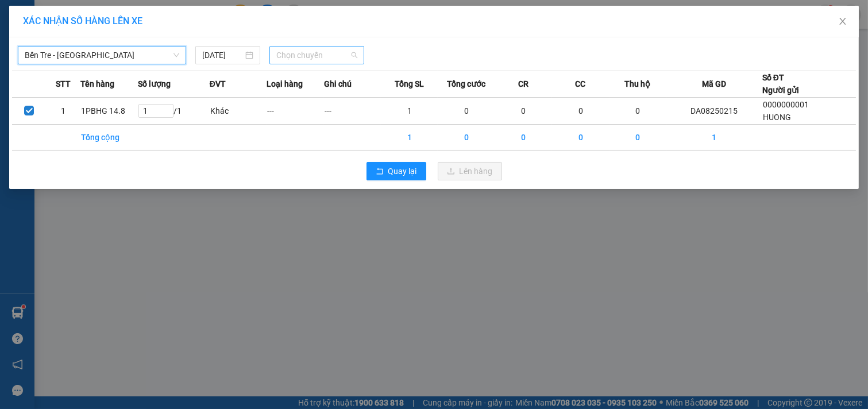
click at [334, 51] on span "Chọn chuyến" at bounding box center [316, 55] width 81 height 17
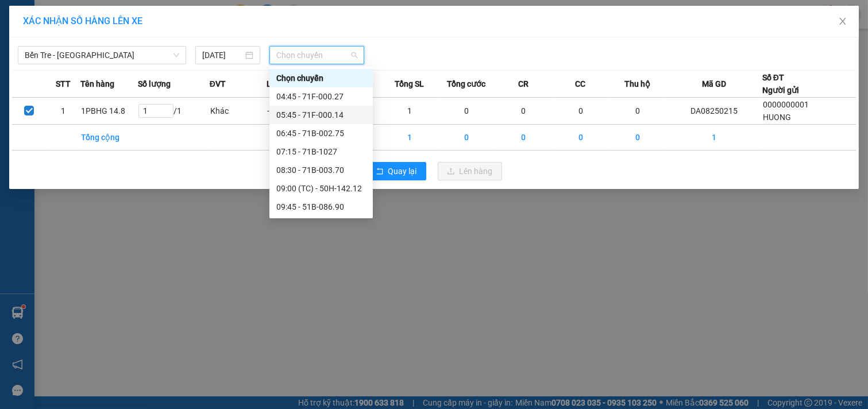
scroll to position [184, 0]
drag, startPoint x: 319, startPoint y: 203, endPoint x: 498, endPoint y: 196, distance: 179.3
click at [319, 203] on div "18:45 - 51B-318.88" at bounding box center [321, 206] width 90 height 13
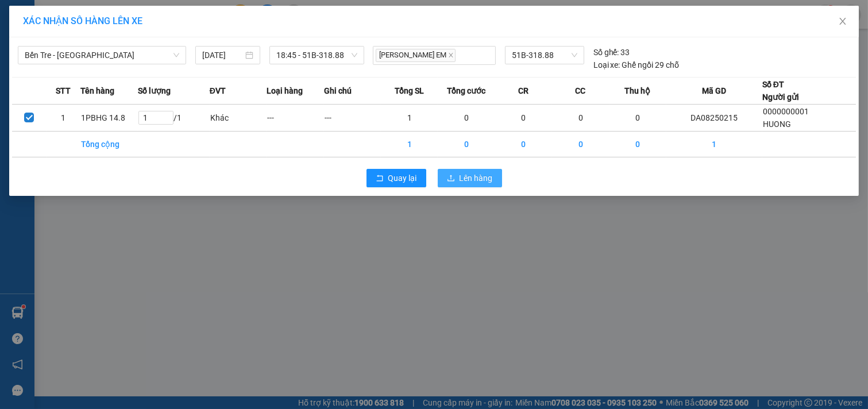
drag, startPoint x: 482, startPoint y: 178, endPoint x: 471, endPoint y: 181, distance: 11.4
click at [481, 180] on span "Lên hàng" at bounding box center [475, 178] width 33 height 13
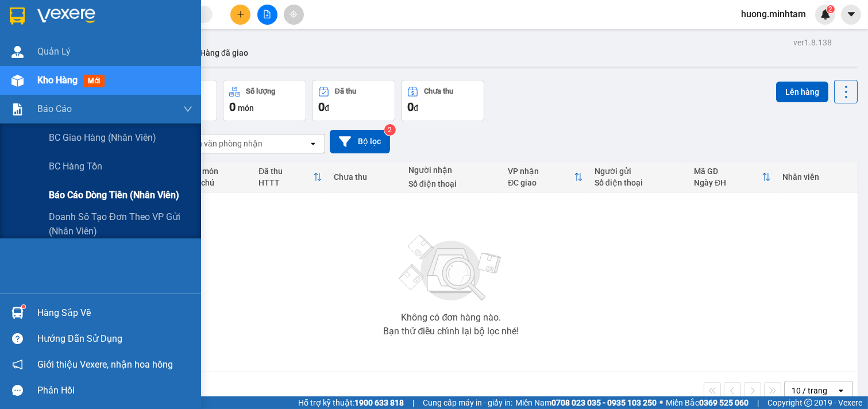
click at [107, 196] on span "Báo cáo dòng tiền (nhân viên)" at bounding box center [114, 195] width 130 height 14
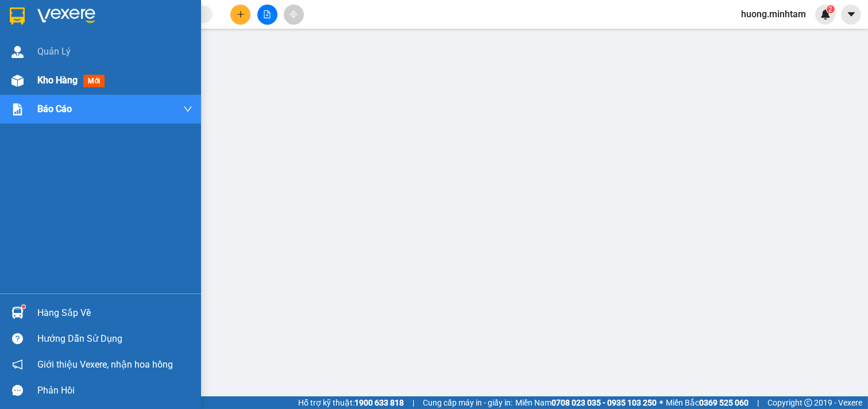
click at [47, 75] on span "Kho hàng" at bounding box center [57, 80] width 40 height 11
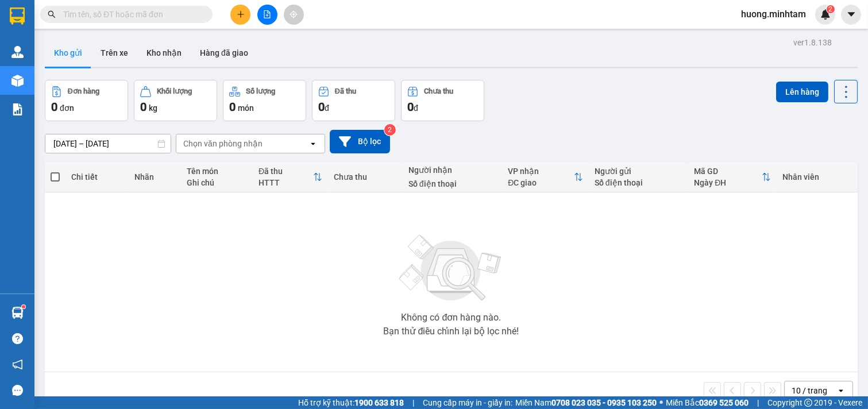
click at [566, 299] on div "Không có đơn hàng nào. Bạn thử điều chỉnh lại bộ lọc nhé!" at bounding box center [451, 282] width 801 height 172
